Goal: Task Accomplishment & Management: Complete application form

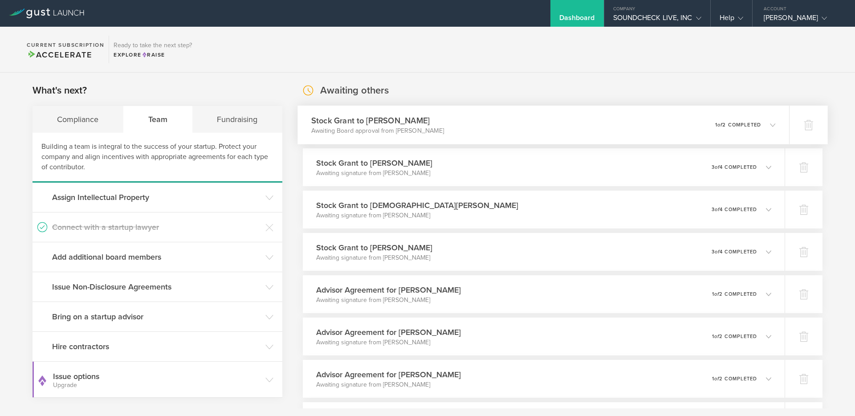
click at [416, 130] on p "Awaiting Board approval from Steven Tran" at bounding box center [377, 130] width 133 height 9
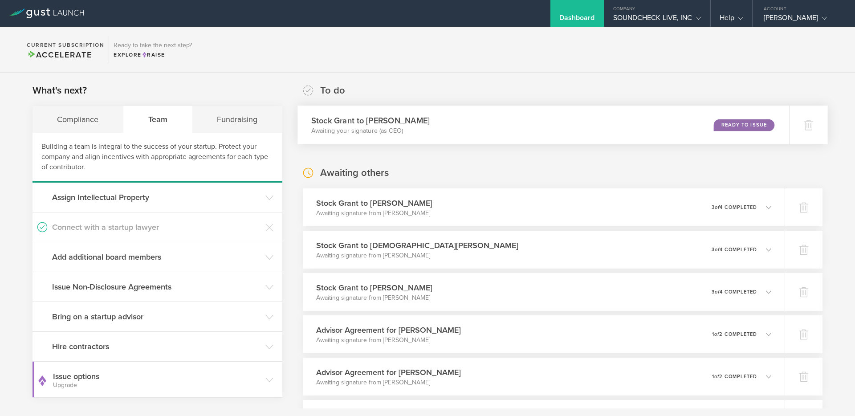
click at [721, 125] on div "Ready to Issue" at bounding box center [744, 125] width 61 height 12
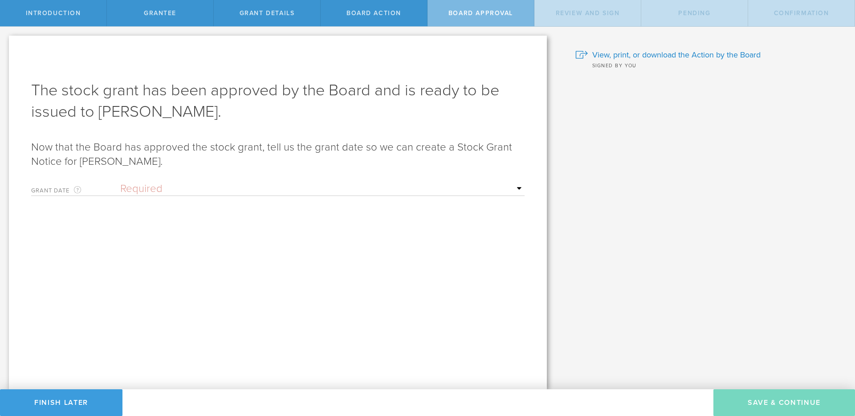
click at [288, 187] on select "Required Upon grantee's signature A specific date" at bounding box center [322, 188] width 404 height 13
select select "uponGranteeSignature"
click at [120, 182] on select "Required Upon grantee's signature A specific date" at bounding box center [322, 188] width 404 height 13
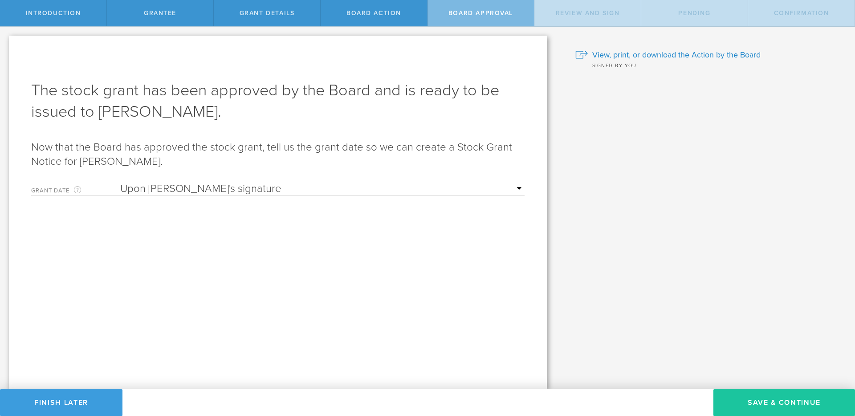
click at [743, 401] on button "Save & Continue" at bounding box center [785, 402] width 142 height 27
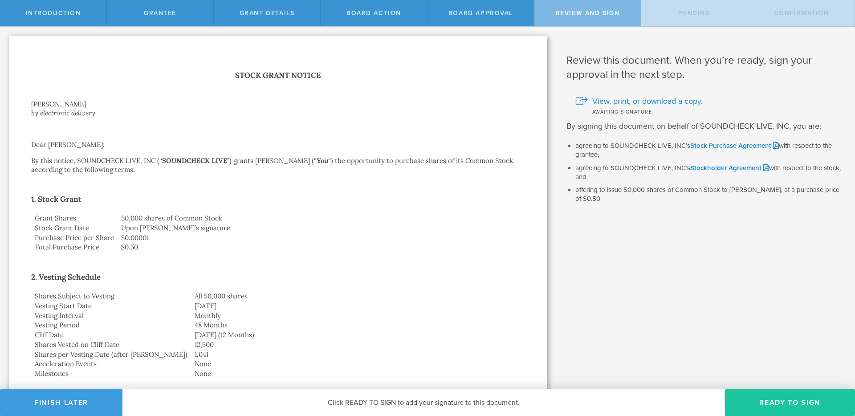
click at [758, 405] on button "Ready to Sign" at bounding box center [790, 402] width 130 height 27
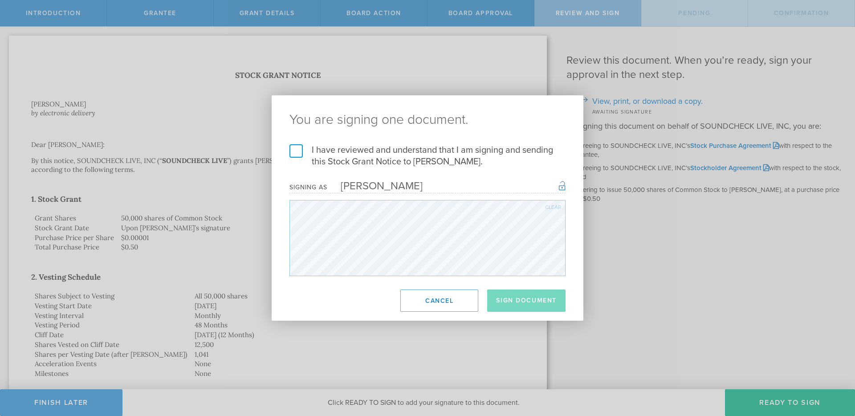
click at [326, 151] on label "I have reviewed and understand that I am signing and sending this Stock Grant N…" at bounding box center [427, 155] width 276 height 23
click at [0, 0] on input "I have reviewed and understand that I am signing and sending this Stock Grant N…" at bounding box center [0, 0] width 0 height 0
click at [502, 299] on button "Sign Document" at bounding box center [526, 300] width 78 height 22
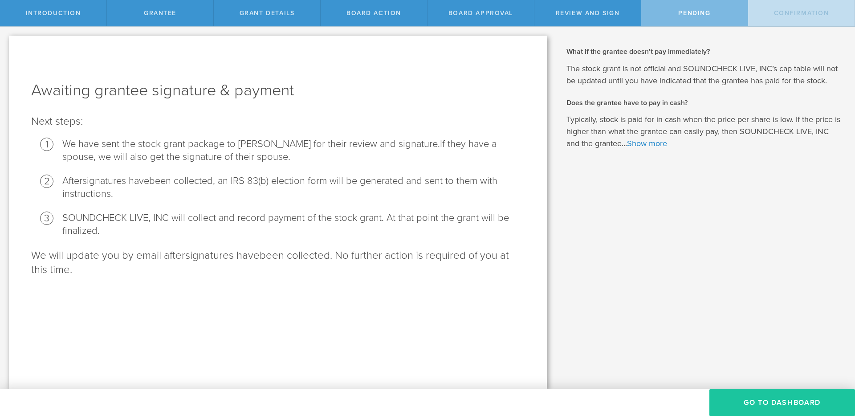
click at [746, 403] on button "Go To Dashboard" at bounding box center [782, 402] width 146 height 27
